Goal: Task Accomplishment & Management: Manage account settings

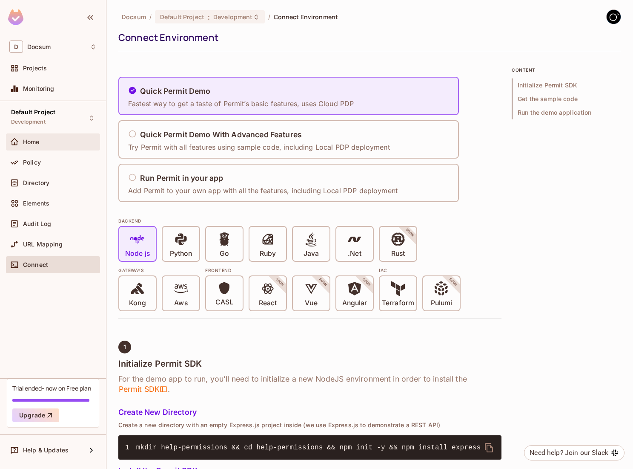
click at [40, 146] on div "Home" at bounding box center [52, 142] width 87 height 10
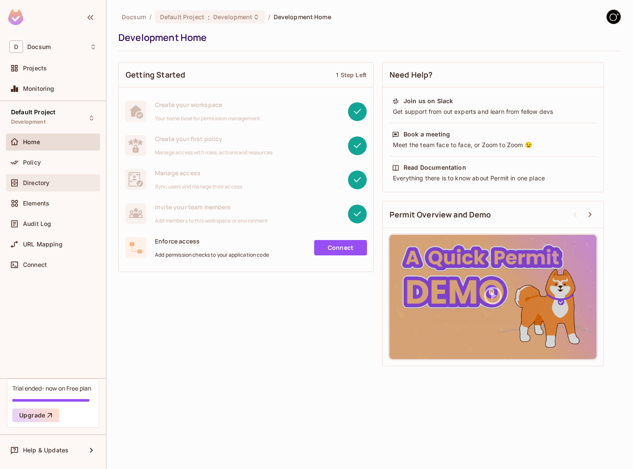
click at [40, 184] on span "Directory" at bounding box center [36, 182] width 26 height 7
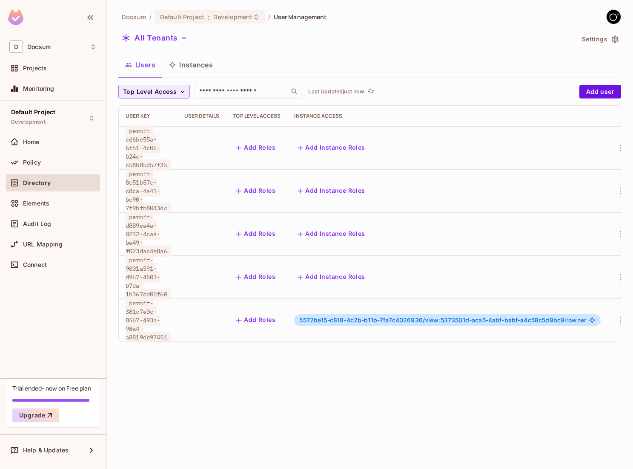
click at [480, 316] on span "5572be15-c818-4c2b-b11b-7fa7c4026936/view:5373501d-aca5-4abf-babf-a4c58c5d9bc9 #" at bounding box center [433, 319] width 269 height 7
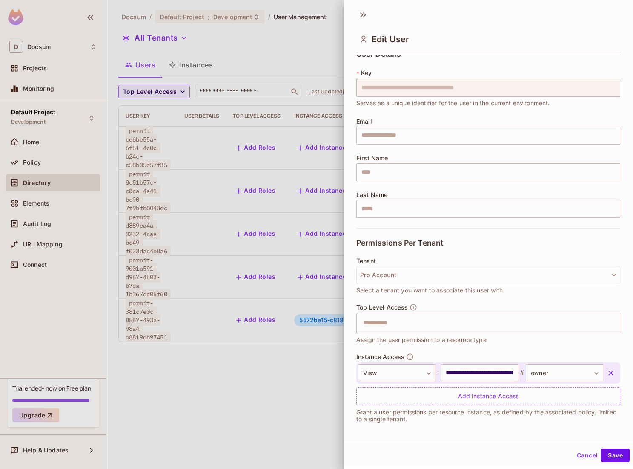
scroll to position [9, 0]
click at [322, 367] on div at bounding box center [316, 234] width 633 height 469
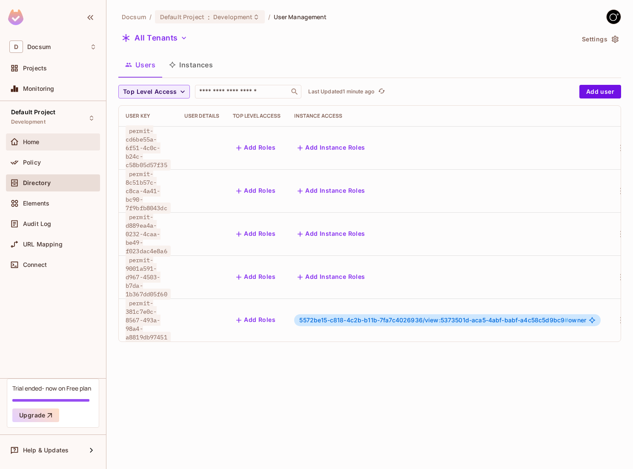
click at [58, 141] on div "Home" at bounding box center [60, 141] width 74 height 7
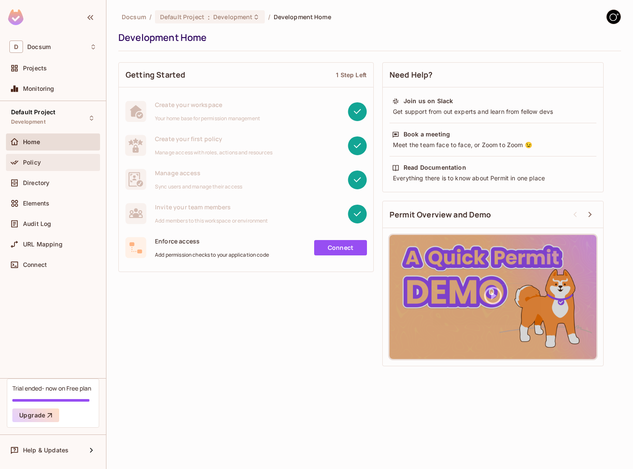
click at [64, 157] on div "Policy" at bounding box center [52, 162] width 87 height 10
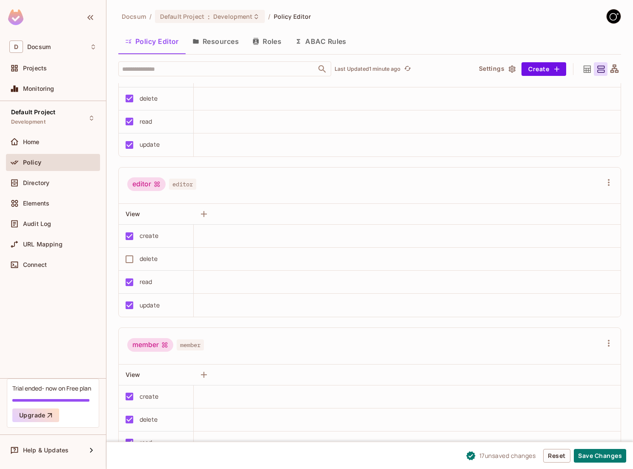
scroll to position [72, 0]
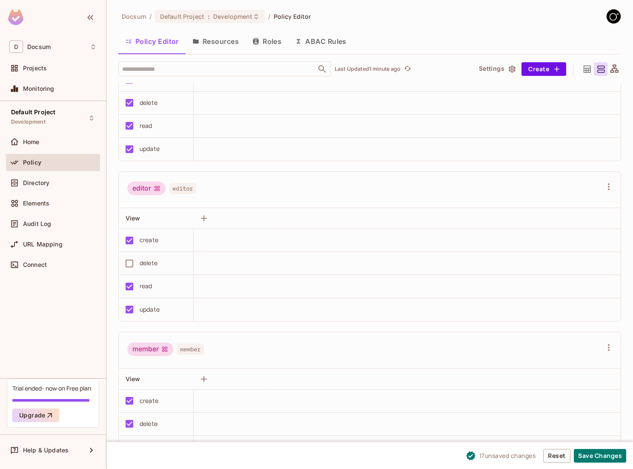
click at [118, 289] on div "editor editor View create delete read update" at bounding box center [369, 246] width 503 height 150
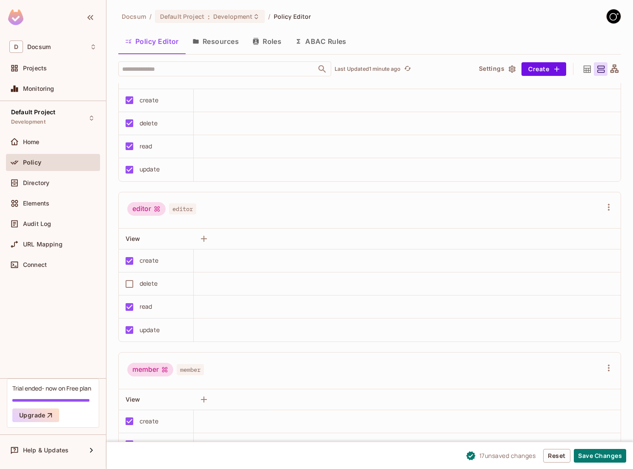
scroll to position [55, 0]
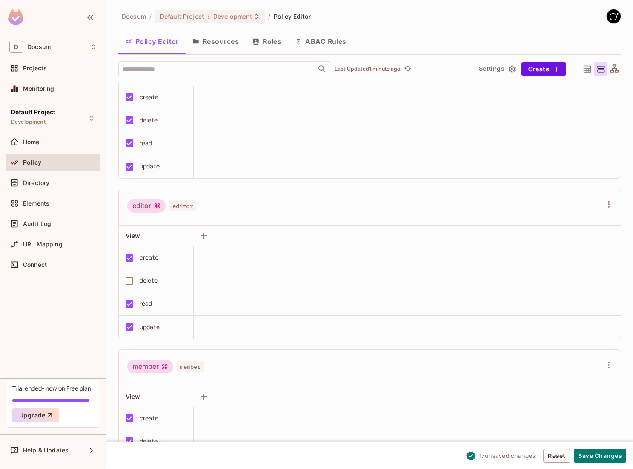
click at [115, 297] on div "Docsum / Default Project : Development / Policy Editor Policy Editor Resources …" at bounding box center [369, 234] width 527 height 469
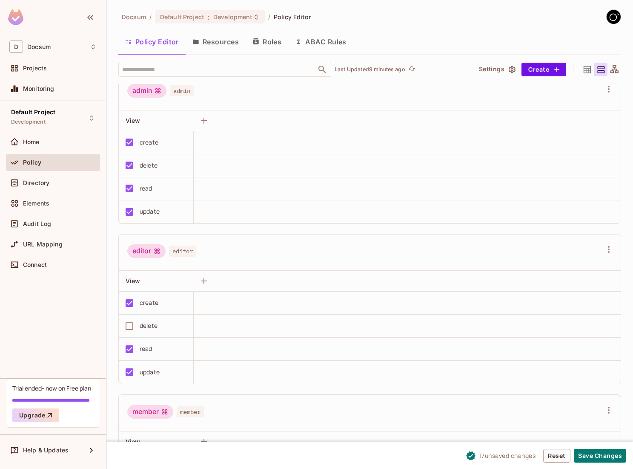
scroll to position [0, 0]
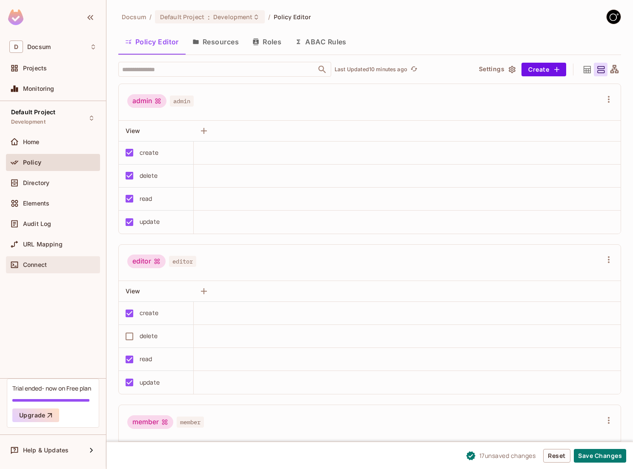
click at [49, 260] on div "Connect" at bounding box center [52, 264] width 87 height 10
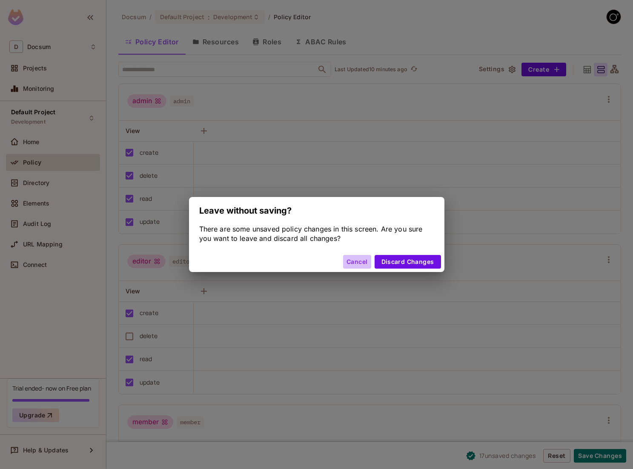
click at [350, 264] on button "Cancel" at bounding box center [357, 262] width 28 height 14
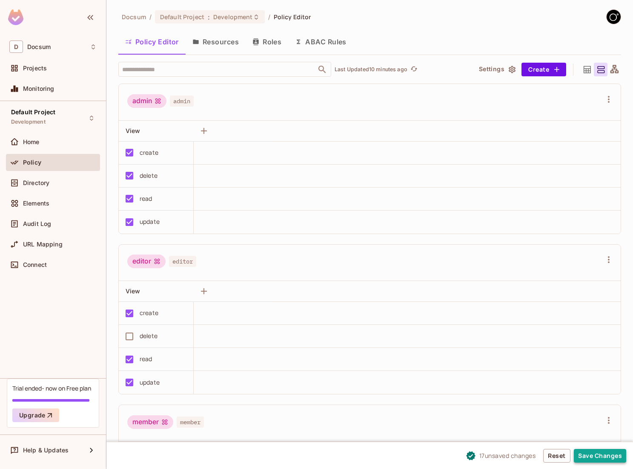
click at [605, 450] on button "Save Changes" at bounding box center [600, 456] width 52 height 14
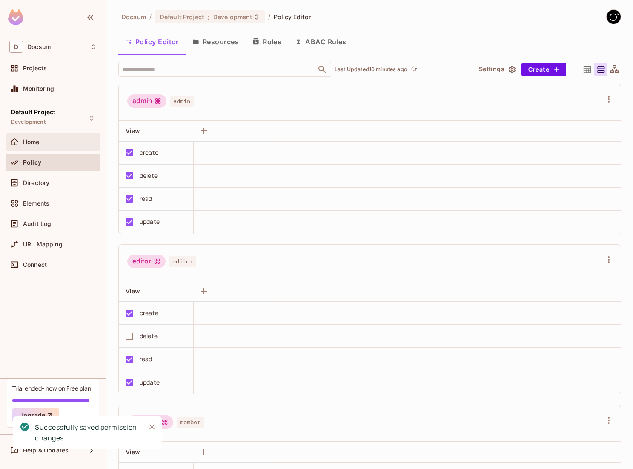
click at [52, 143] on div "Home" at bounding box center [60, 141] width 74 height 7
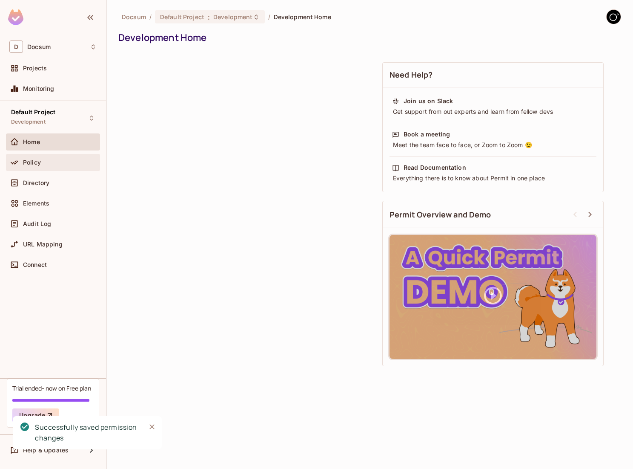
click at [47, 158] on div "Policy" at bounding box center [52, 162] width 87 height 10
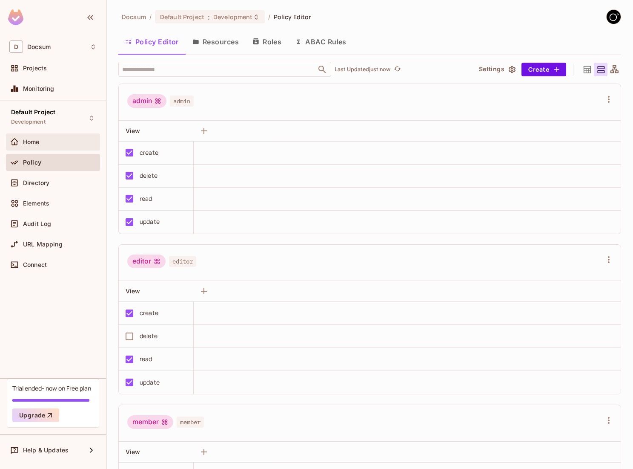
click at [43, 140] on div "Home" at bounding box center [60, 141] width 74 height 7
